Goal: Complete application form: Complete application form

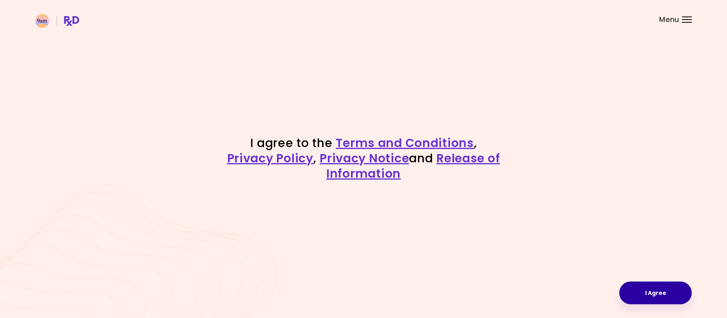
click at [653, 285] on button "I Agree" at bounding box center [655, 292] width 72 height 23
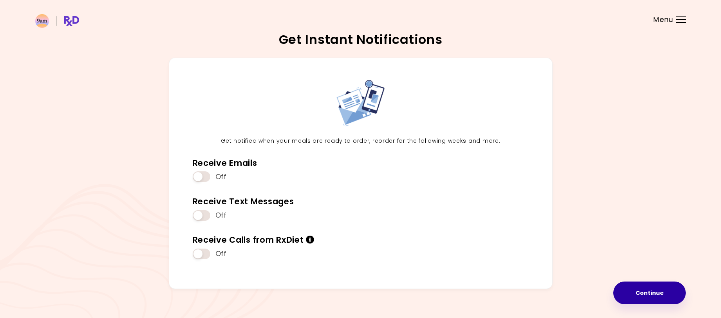
click at [659, 293] on button "Continue" at bounding box center [649, 292] width 72 height 23
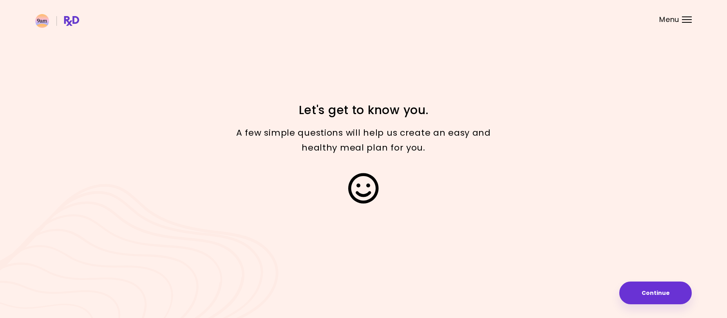
click at [659, 293] on button "Continue" at bounding box center [655, 292] width 72 height 23
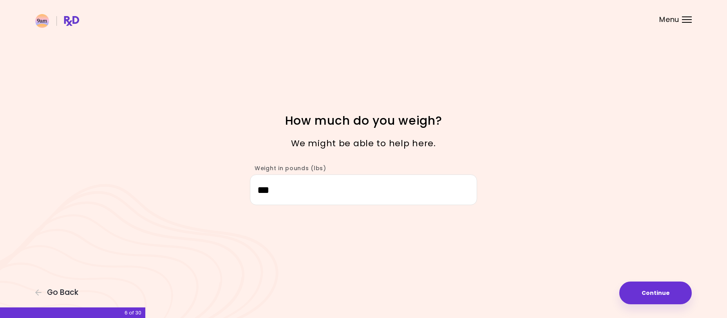
drag, startPoint x: 292, startPoint y: 194, endPoint x: 170, endPoint y: 180, distance: 122.9
click at [170, 180] on div "Focusable invisible element How much do you weigh? We might be able to help her…" at bounding box center [363, 159] width 727 height 318
type input "***"
click at [652, 289] on button "Continue" at bounding box center [655, 292] width 72 height 23
select select "****"
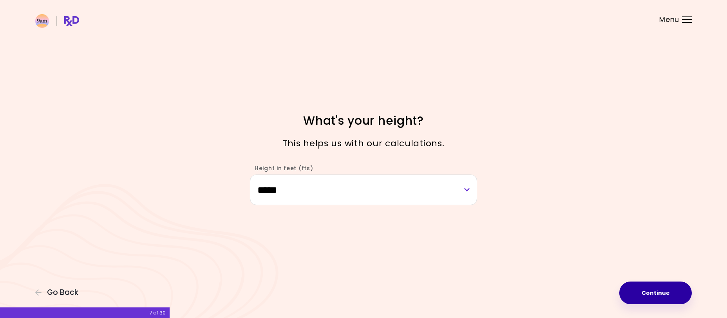
click at [652, 289] on button "Continue" at bounding box center [655, 292] width 72 height 23
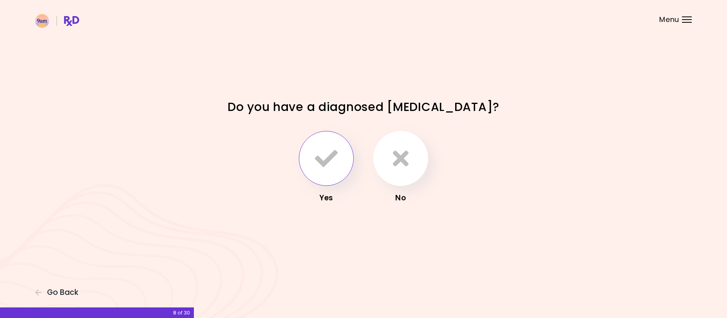
click at [321, 158] on icon "button" at bounding box center [326, 158] width 23 height 23
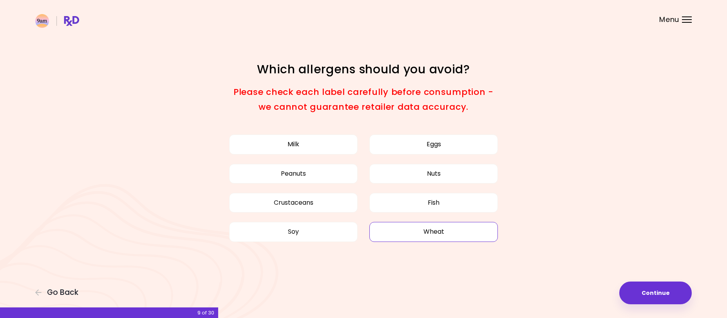
click at [430, 231] on button "Wheat" at bounding box center [433, 232] width 128 height 20
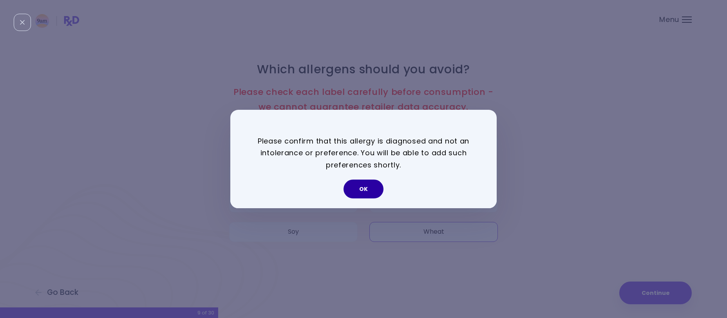
click at [364, 186] on button "OK" at bounding box center [363, 188] width 40 height 19
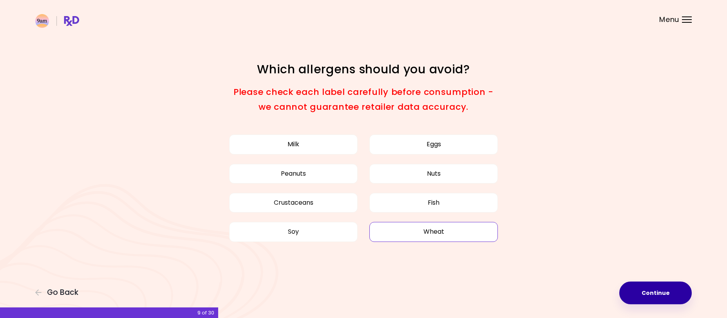
click at [654, 290] on button "Continue" at bounding box center [655, 292] width 72 height 23
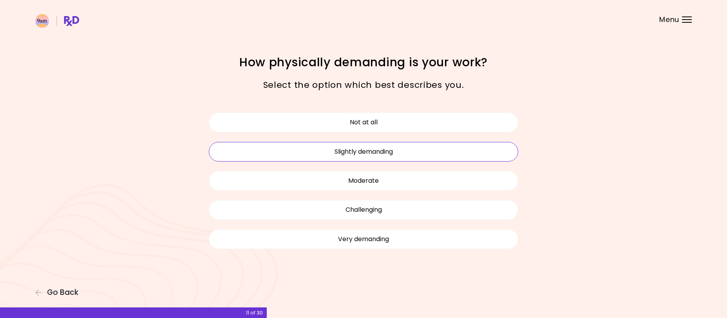
click at [397, 158] on button "Slightly demanding" at bounding box center [363, 152] width 309 height 20
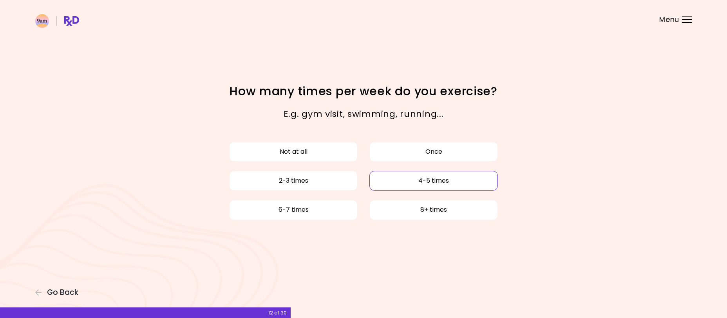
click at [405, 183] on button "4-5 times" at bounding box center [433, 181] width 128 height 20
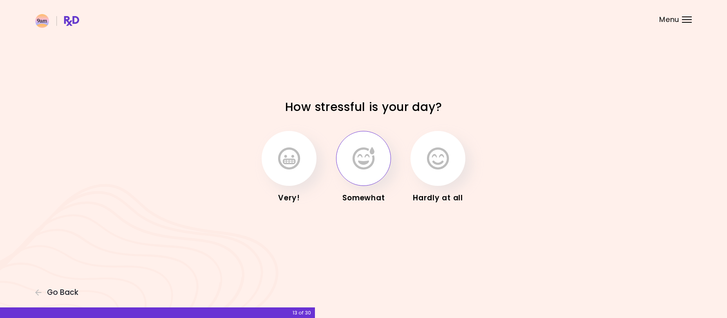
click at [382, 172] on button "button" at bounding box center [363, 158] width 55 height 55
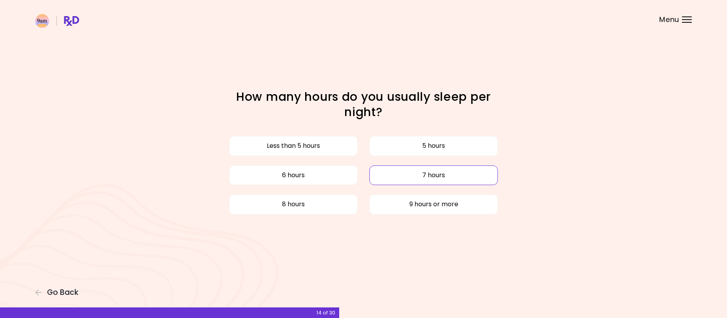
click at [433, 173] on button "7 hours" at bounding box center [433, 175] width 128 height 20
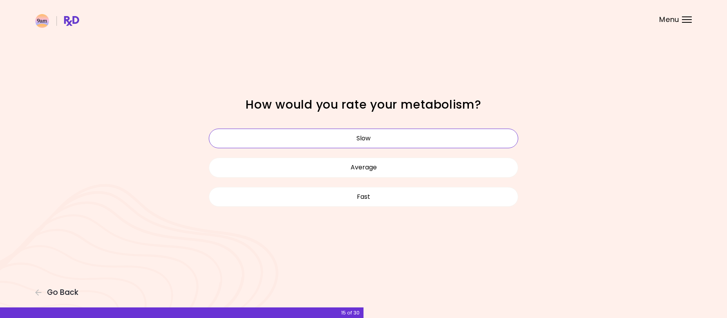
click at [424, 145] on button "Slow" at bounding box center [363, 138] width 309 height 20
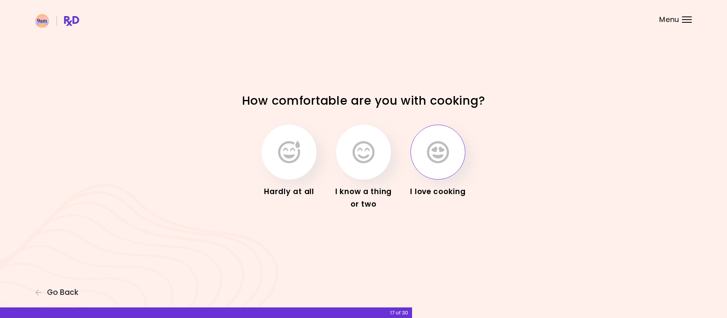
click at [430, 154] on icon "button" at bounding box center [438, 152] width 22 height 23
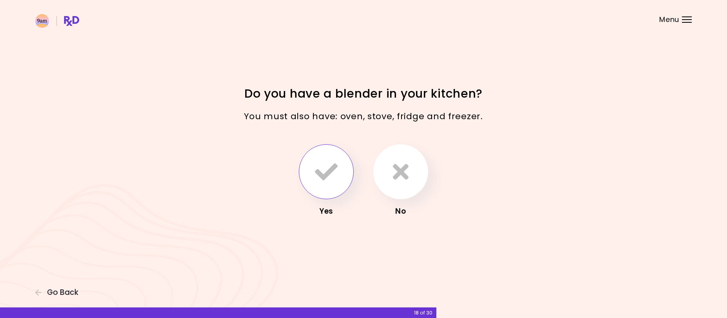
click at [332, 163] on icon "button" at bounding box center [326, 171] width 23 height 23
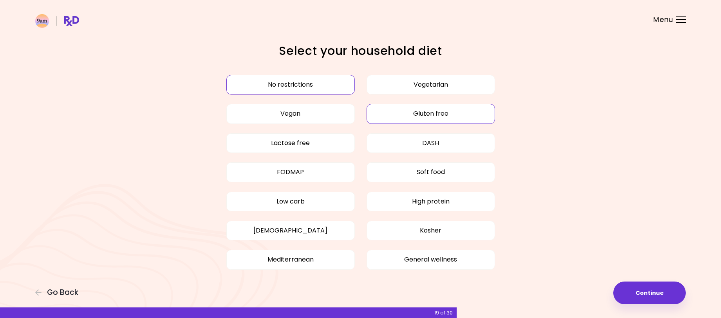
click at [427, 108] on button "Gluten free" at bounding box center [430, 114] width 128 height 20
click at [293, 200] on button "Low carb" at bounding box center [290, 201] width 128 height 20
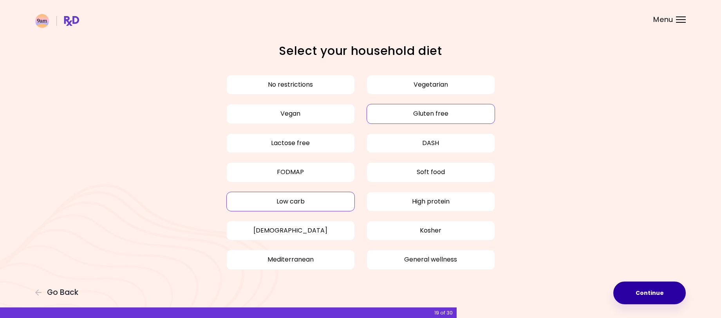
click at [648, 296] on button "Continue" at bounding box center [649, 292] width 72 height 23
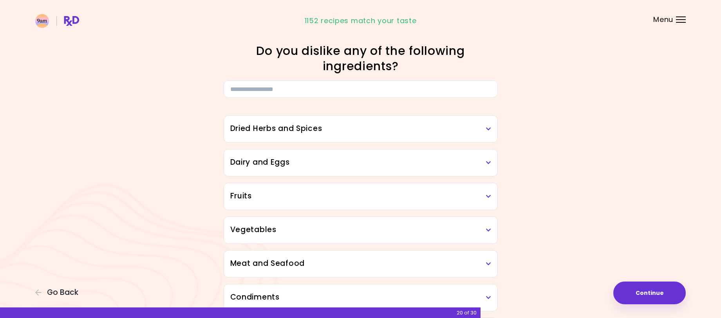
click at [484, 124] on h3 "Dried Herbs and Spices" at bounding box center [360, 128] width 261 height 11
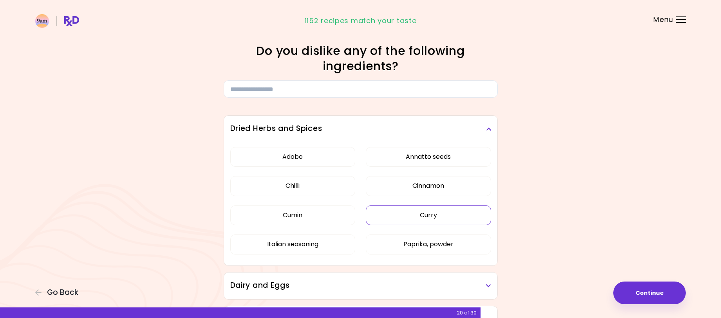
click at [430, 216] on button "Curry" at bounding box center [428, 215] width 125 height 20
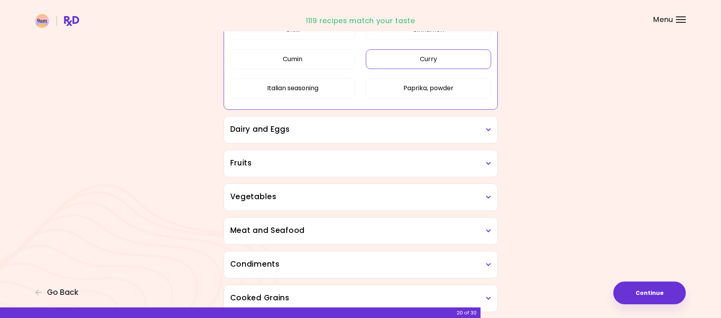
scroll to position [157, 0]
click at [483, 131] on h3 "Dairy and Eggs" at bounding box center [360, 128] width 261 height 11
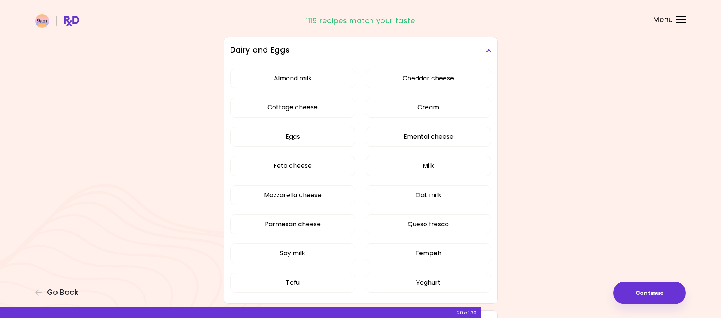
scroll to position [274, 0]
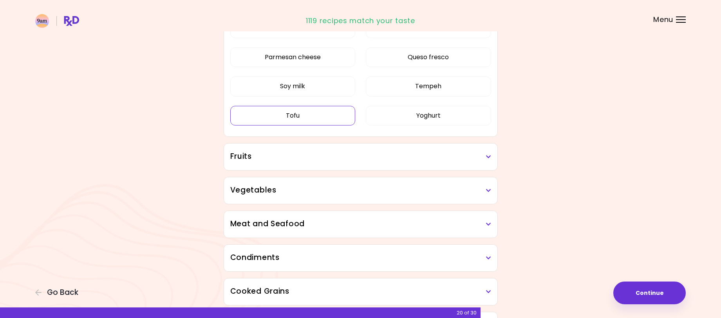
click at [286, 125] on button "Tofu" at bounding box center [292, 116] width 125 height 20
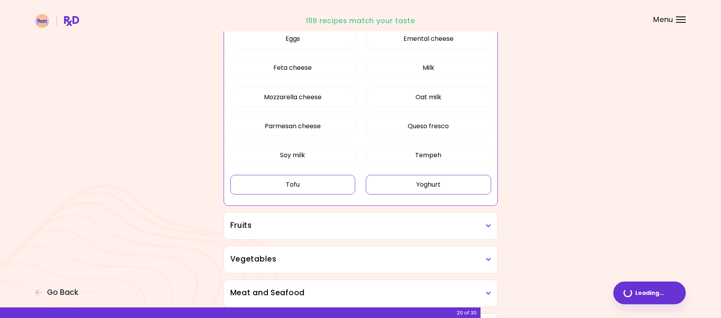
scroll to position [190, 0]
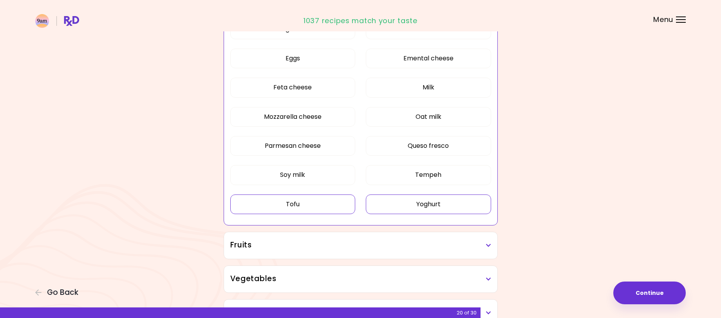
click at [440, 204] on button "Yoghurt" at bounding box center [428, 204] width 125 height 20
click at [438, 175] on button "Tempeh" at bounding box center [428, 175] width 125 height 20
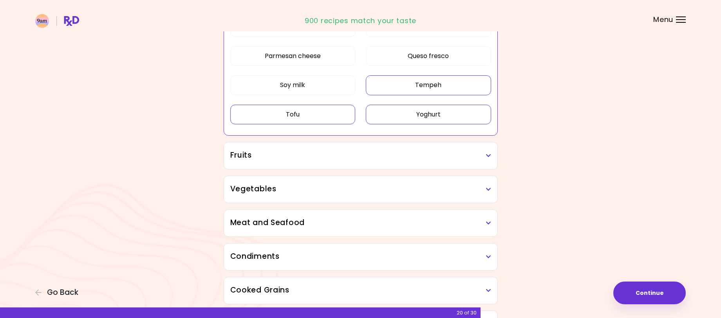
scroll to position [308, 0]
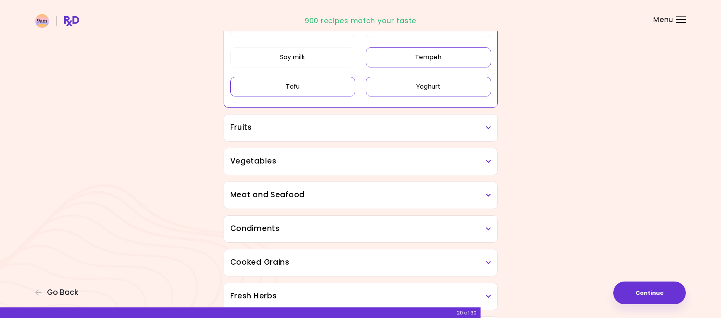
click at [487, 131] on h3 "Fruits" at bounding box center [360, 127] width 261 height 11
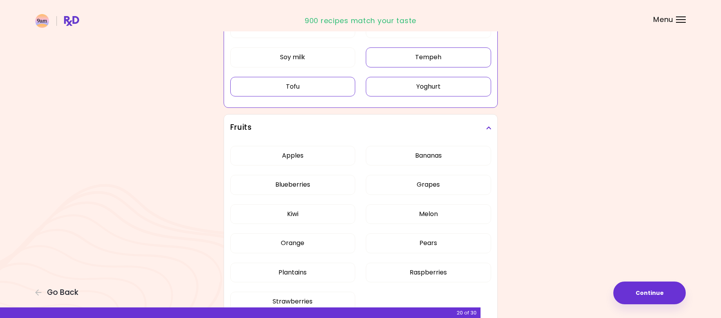
scroll to position [347, 0]
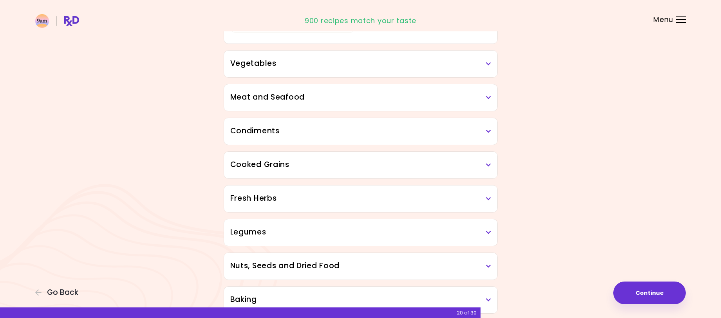
click at [301, 227] on div "Dried Herbs and Spices 1 ingredient selected Adobo Annatto seeds Chilli Cinnamo…" at bounding box center [361, 99] width 282 height 697
click at [487, 63] on icon at bounding box center [488, 63] width 5 height 5
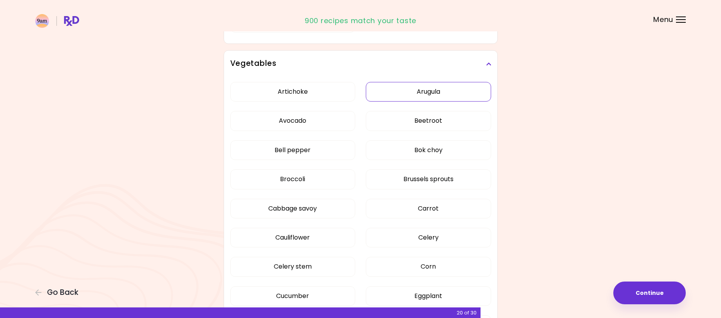
click at [437, 94] on div "Artichoke Arugula Avocado Beetroot Bell pepper Bok choy Broccoli Brussels sprou…" at bounding box center [360, 313] width 261 height 473
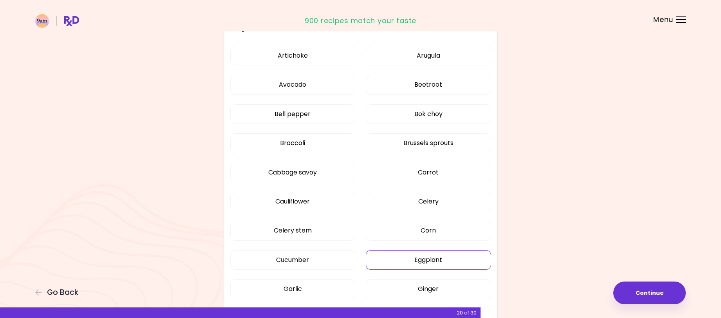
scroll to position [190, 0]
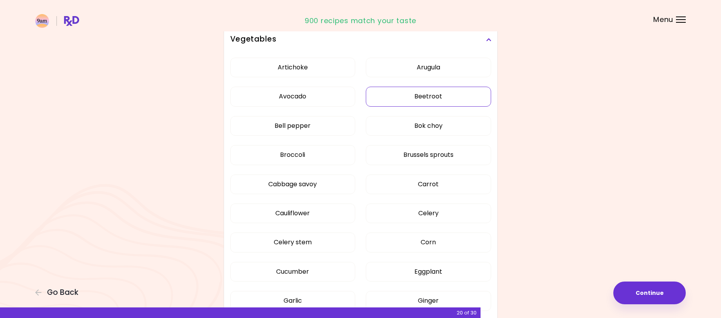
click at [434, 95] on button "Beetroot" at bounding box center [428, 97] width 125 height 20
click at [431, 63] on button "Arugula" at bounding box center [428, 68] width 125 height 20
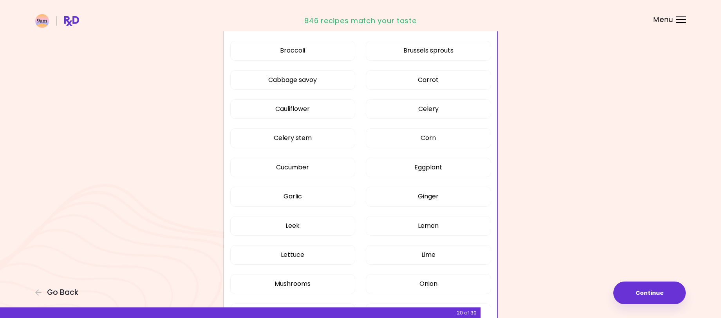
scroll to position [308, 0]
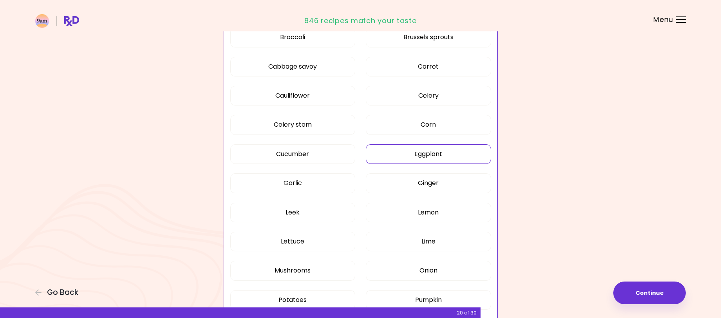
click at [411, 157] on button "Eggplant" at bounding box center [428, 154] width 125 height 20
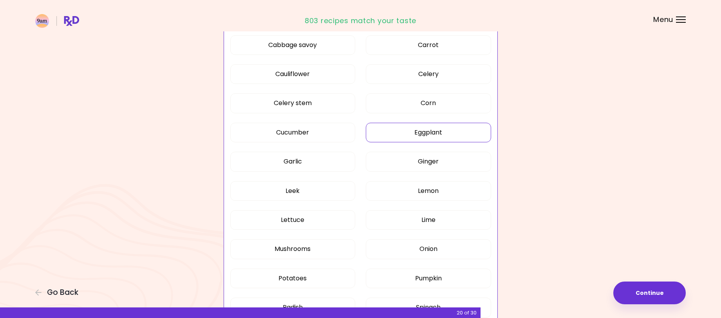
scroll to position [347, 0]
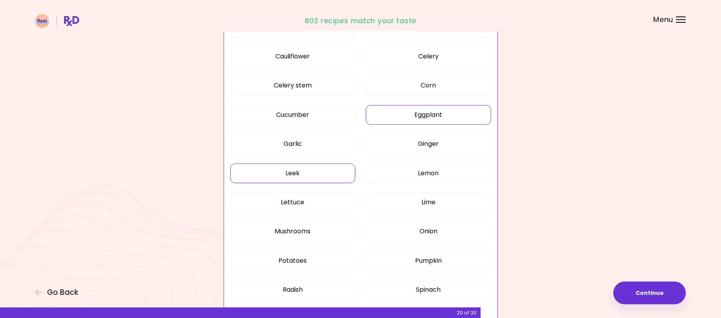
click at [309, 171] on button "Leek" at bounding box center [292, 173] width 125 height 20
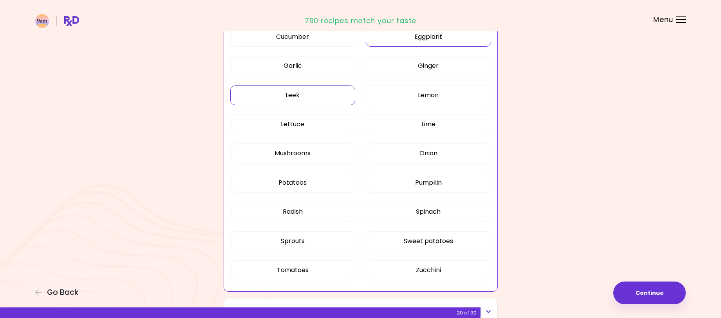
scroll to position [425, 0]
click at [316, 187] on button "Potatoes" at bounding box center [292, 182] width 125 height 20
click at [298, 247] on button "Sprouts" at bounding box center [292, 241] width 125 height 20
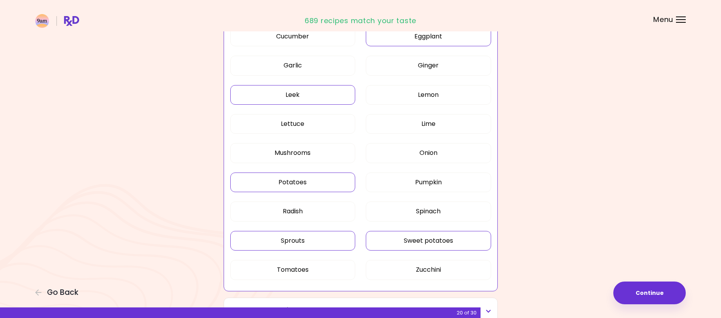
click at [382, 237] on button "Sweet potatoes" at bounding box center [428, 241] width 125 height 20
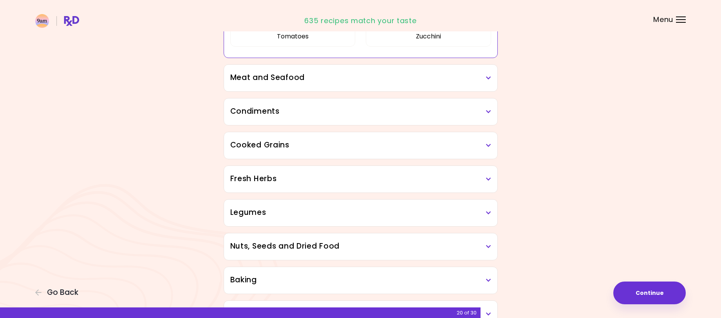
scroll to position [660, 0]
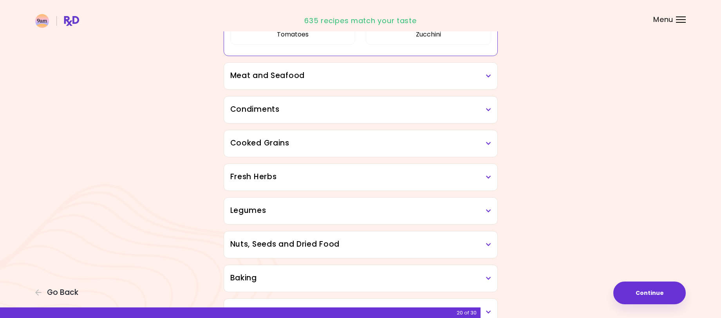
click at [406, 77] on h3 "Meat and Seafood" at bounding box center [360, 75] width 261 height 11
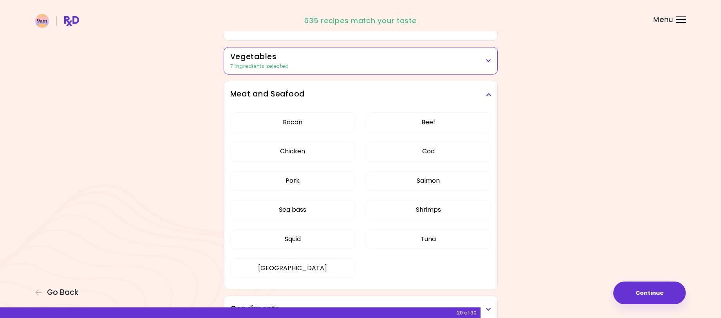
scroll to position [168, 0]
click at [429, 182] on button "Salmon" at bounding box center [428, 182] width 125 height 20
click at [296, 211] on button "Sea bass" at bounding box center [292, 211] width 125 height 20
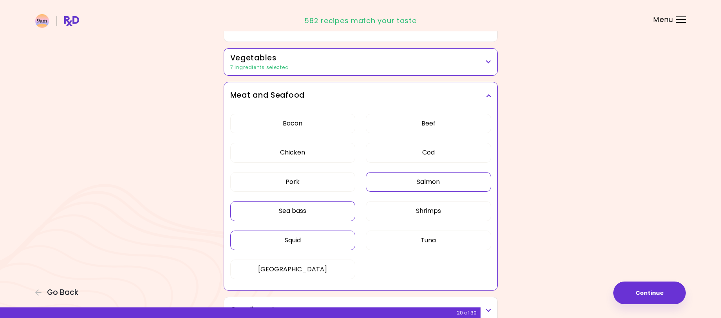
click at [294, 242] on button "Squid" at bounding box center [292, 240] width 125 height 20
click at [406, 237] on button "Tuna" at bounding box center [428, 240] width 125 height 20
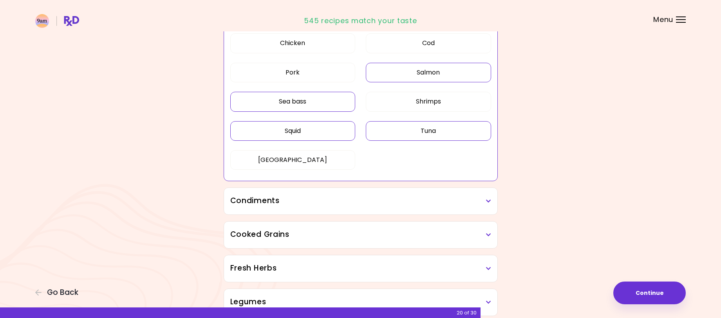
scroll to position [285, 0]
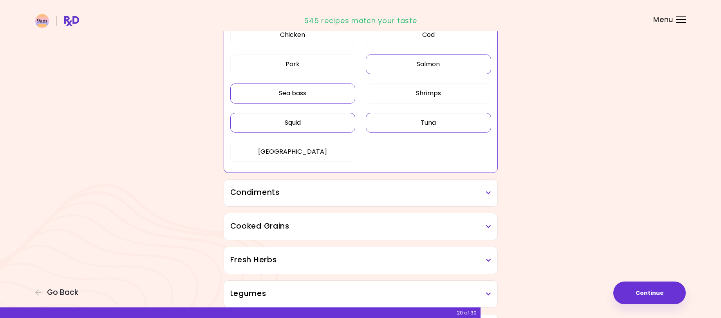
click at [489, 193] on icon at bounding box center [488, 192] width 5 height 5
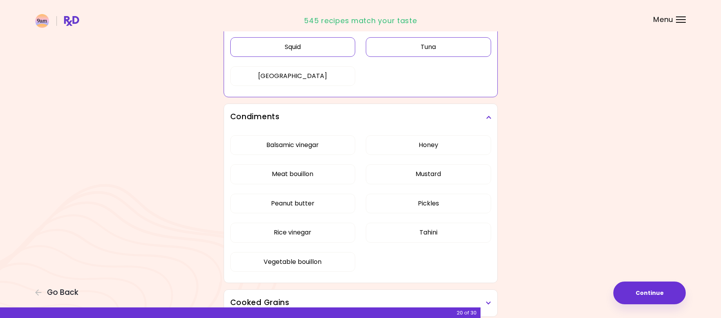
scroll to position [364, 0]
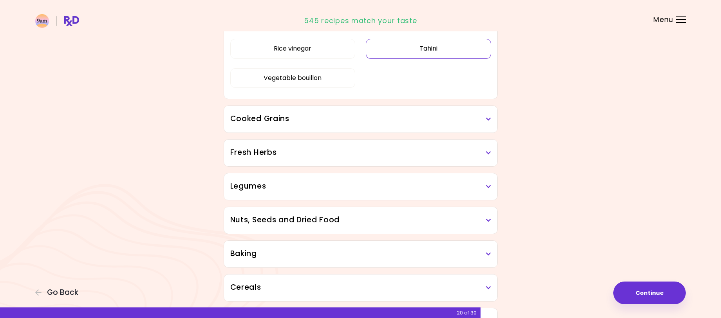
click at [412, 230] on div "Dried Herbs and Spices 1 ingredient selected Adobo Annatto seeds Chilli Cinnamo…" at bounding box center [361, 68] width 282 height 668
click at [413, 52] on button "Tahini" at bounding box center [428, 49] width 125 height 20
click at [397, 117] on h3 "Cooked Grains" at bounding box center [360, 118] width 261 height 11
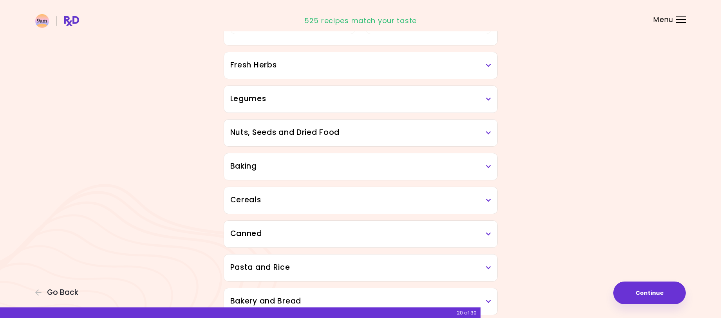
click at [414, 45] on div "Barley groats [PERSON_NAME] Quinoa" at bounding box center [360, 12] width 261 height 65
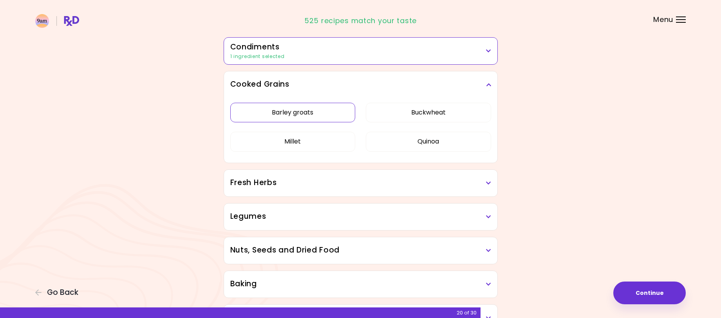
click at [323, 112] on button "Barley groats" at bounding box center [292, 113] width 125 height 20
click at [412, 111] on button "Buckwheat" at bounding box center [428, 113] width 125 height 20
click at [413, 141] on button "Quinoa" at bounding box center [428, 142] width 125 height 20
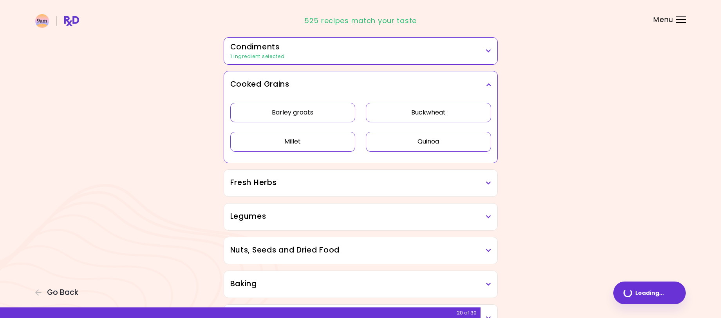
click at [321, 143] on button "Millet" at bounding box center [292, 142] width 125 height 20
click at [411, 176] on div "Fresh Herbs" at bounding box center [360, 183] width 273 height 27
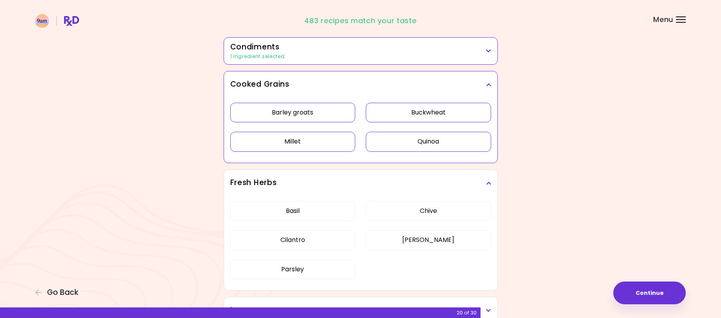
scroll to position [285, 0]
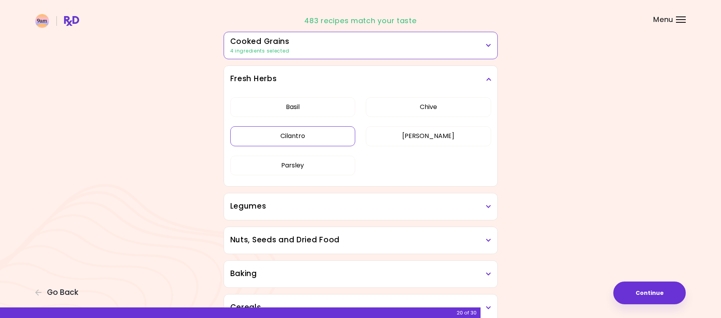
click at [289, 201] on div "Dried Herbs and Spices 1 ingredient selected Adobo Annatto seeds Chilli Cinnamo…" at bounding box center [361, 117] width 282 height 610
click at [299, 129] on button "Cilantro" at bounding box center [292, 136] width 125 height 20
click at [386, 207] on h3 "Legumes" at bounding box center [360, 205] width 261 height 11
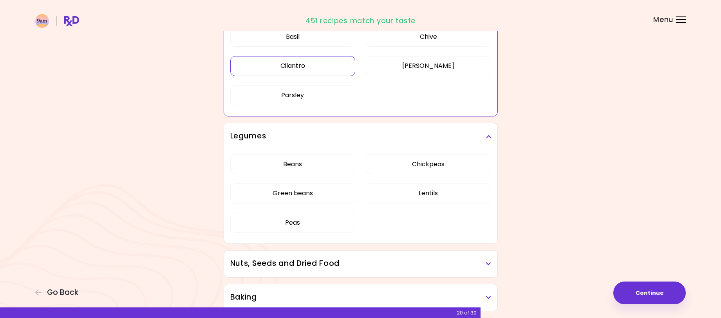
scroll to position [364, 0]
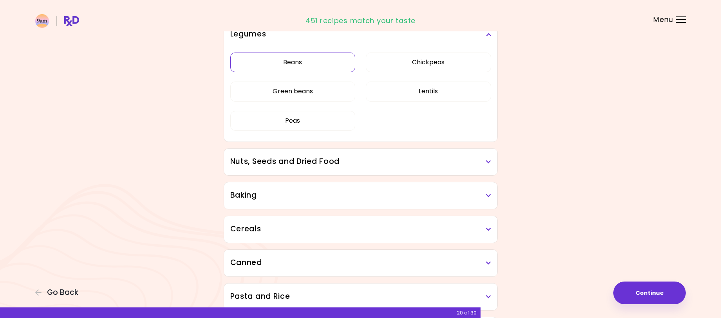
click at [294, 141] on div "Beans Chickpeas Green beans Lentils Peas" at bounding box center [360, 95] width 261 height 94
click at [287, 63] on button "Beans" at bounding box center [292, 62] width 125 height 20
click at [431, 64] on button "Chickpeas" at bounding box center [428, 62] width 125 height 20
click at [428, 92] on button "Lentils" at bounding box center [428, 91] width 125 height 20
click at [296, 124] on button "Peas" at bounding box center [292, 121] width 125 height 20
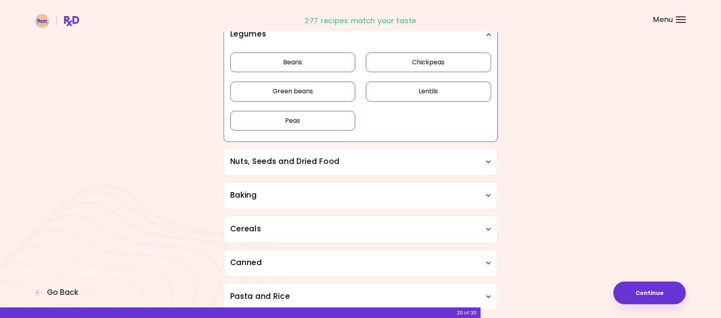
click at [296, 88] on button "Green beans" at bounding box center [292, 91] width 125 height 20
click at [482, 161] on h3 "Nuts, Seeds and Dried Food" at bounding box center [360, 161] width 261 height 11
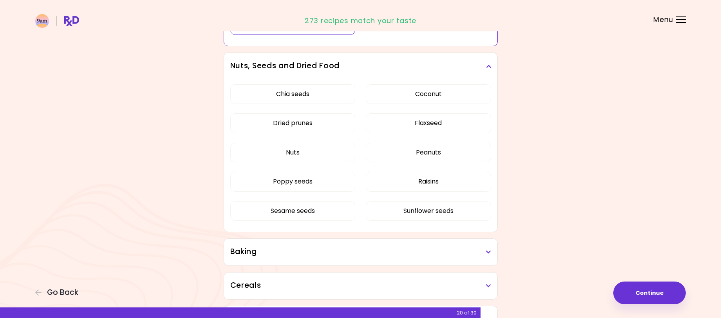
scroll to position [481, 0]
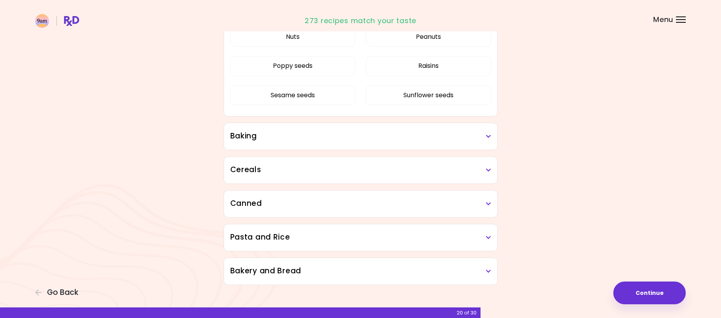
click at [417, 73] on div "Chia seeds Coconut Dried prunes Flaxseed Nuts Peanuts Poppy seeds Raisins Sesam…" at bounding box center [360, 40] width 261 height 152
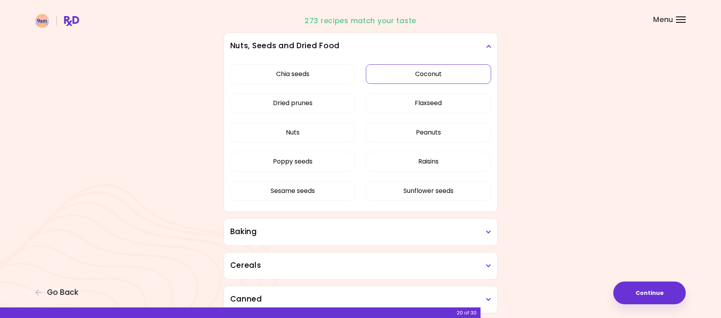
scroll to position [364, 0]
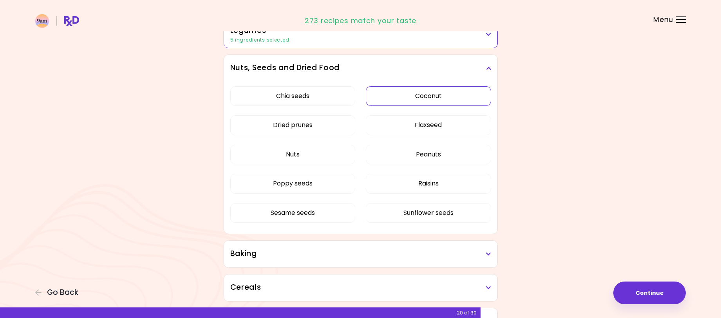
click at [421, 97] on button "Coconut" at bounding box center [428, 96] width 125 height 20
click at [301, 97] on button "Chia seeds" at bounding box center [292, 96] width 125 height 20
click at [414, 120] on button "Flaxseed" at bounding box center [428, 125] width 125 height 20
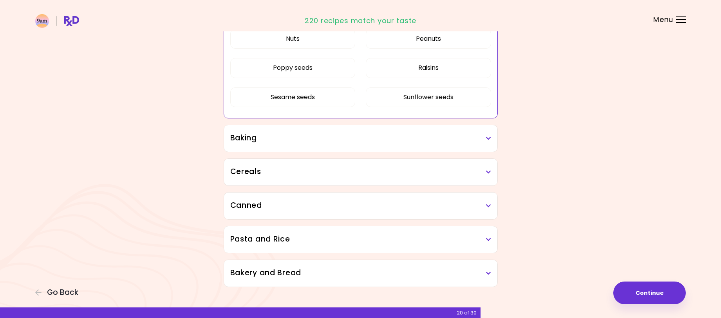
scroll to position [491, 0]
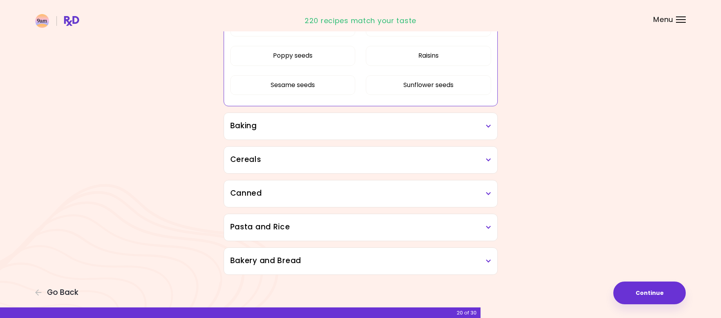
click at [486, 126] on icon at bounding box center [488, 125] width 5 height 5
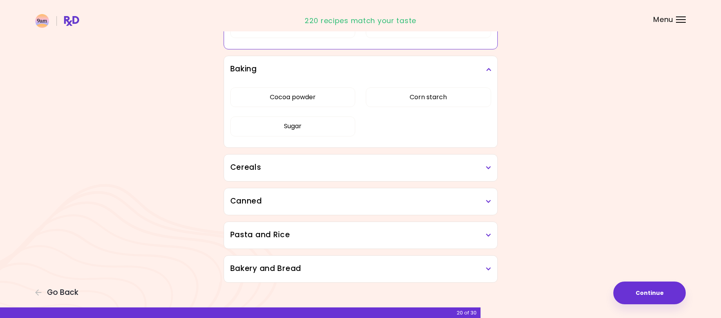
scroll to position [556, 0]
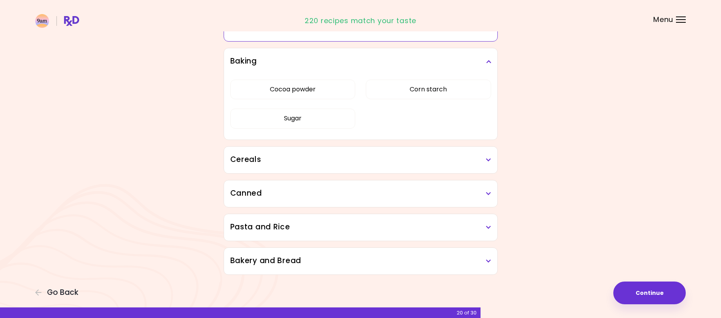
click at [484, 161] on h3 "Cereals" at bounding box center [360, 159] width 261 height 11
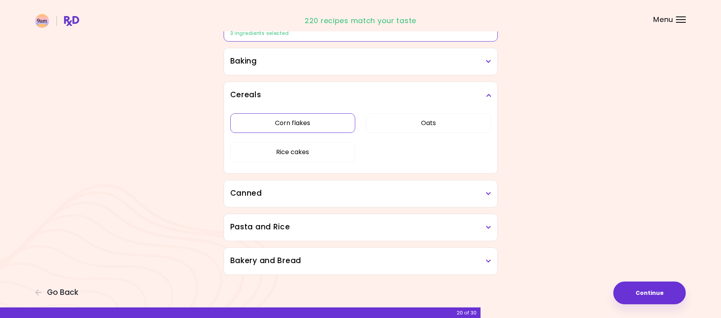
scroll to position [404, 0]
click at [288, 117] on button "Corn flakes" at bounding box center [292, 123] width 125 height 20
click at [433, 124] on button "Oats" at bounding box center [428, 123] width 125 height 20
click at [297, 152] on button "Rice cakes" at bounding box center [292, 152] width 125 height 20
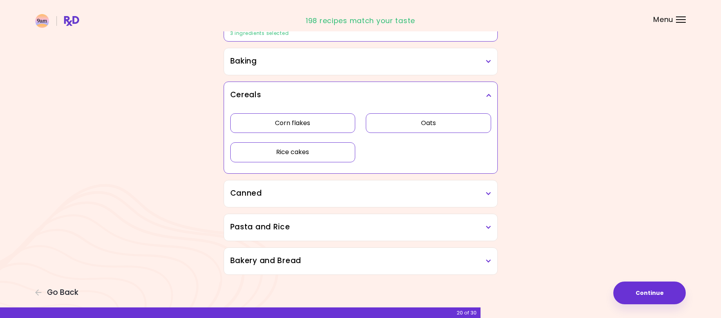
click at [493, 196] on div "Canned" at bounding box center [360, 193] width 273 height 27
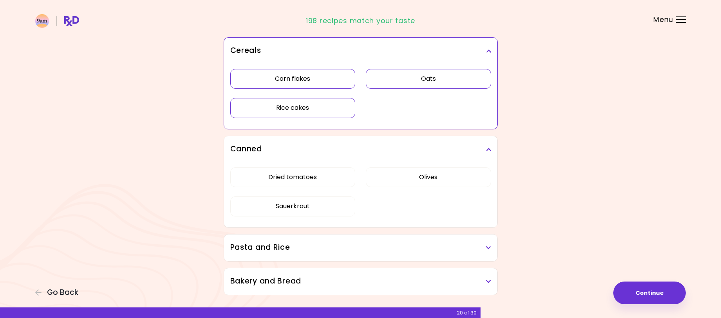
scroll to position [469, 0]
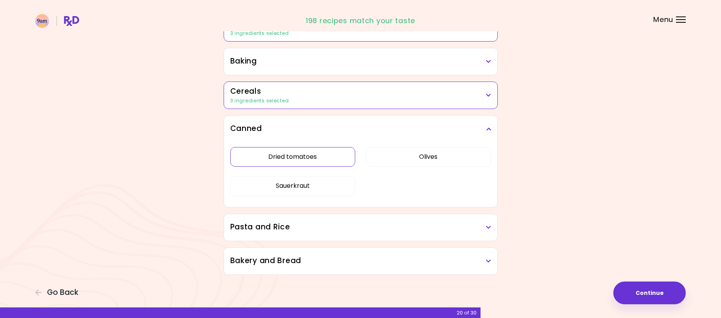
click at [298, 161] on button "Dried tomatoes" at bounding box center [292, 157] width 125 height 20
click at [482, 232] on h3 "Pasta and Rice" at bounding box center [360, 226] width 261 height 11
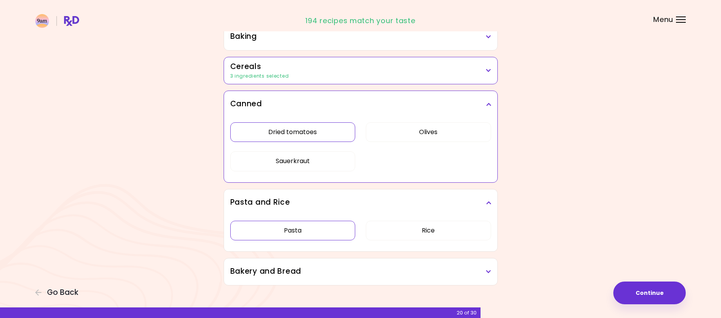
scroll to position [439, 0]
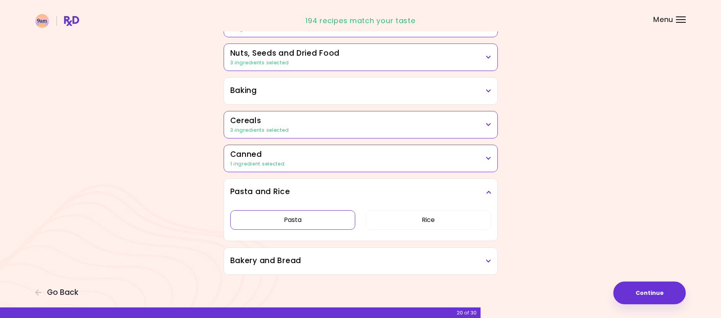
click at [290, 218] on button "Pasta" at bounding box center [292, 220] width 125 height 20
click at [426, 217] on button "Rice" at bounding box center [428, 220] width 125 height 20
click at [485, 263] on h3 "Bakery and Bread" at bounding box center [360, 260] width 261 height 11
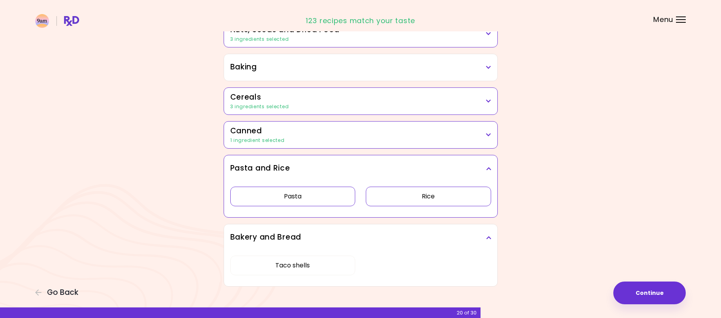
scroll to position [410, 0]
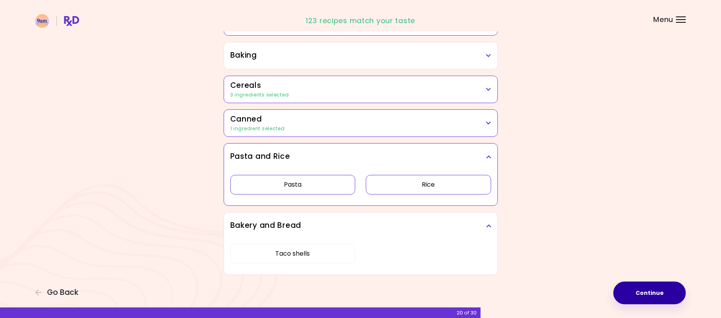
click at [650, 293] on button "Continue" at bounding box center [649, 292] width 72 height 23
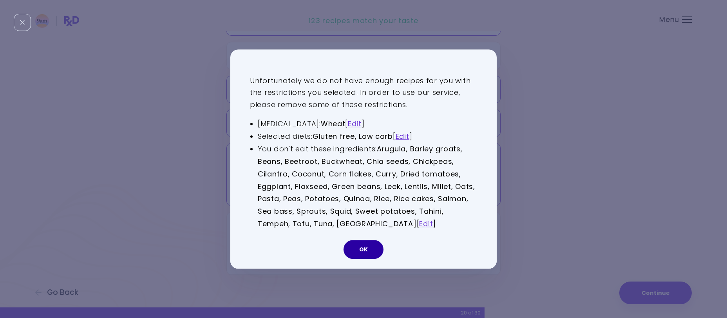
click at [357, 251] on button "OK" at bounding box center [363, 249] width 40 height 19
